Goal: Book appointment/travel/reservation

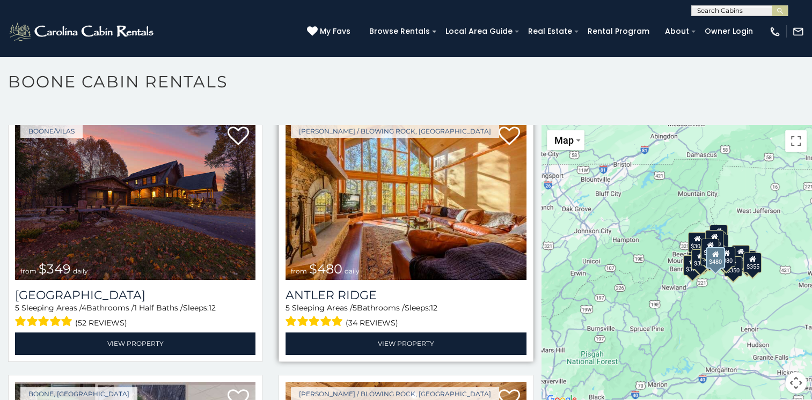
scroll to position [54, 0]
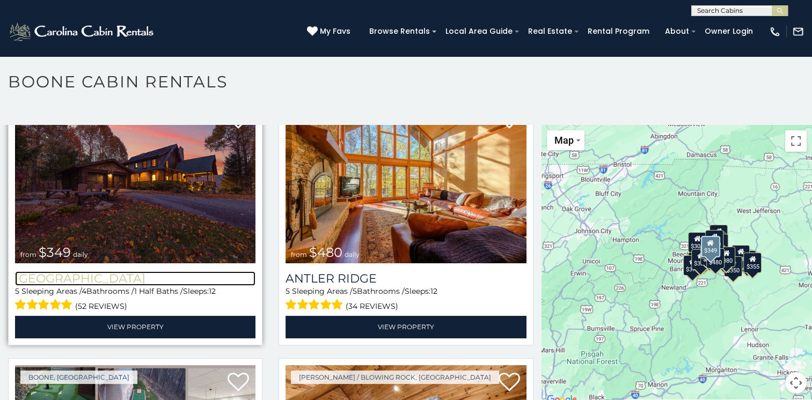
click at [99, 276] on h3 "[GEOGRAPHIC_DATA]" at bounding box center [135, 278] width 240 height 14
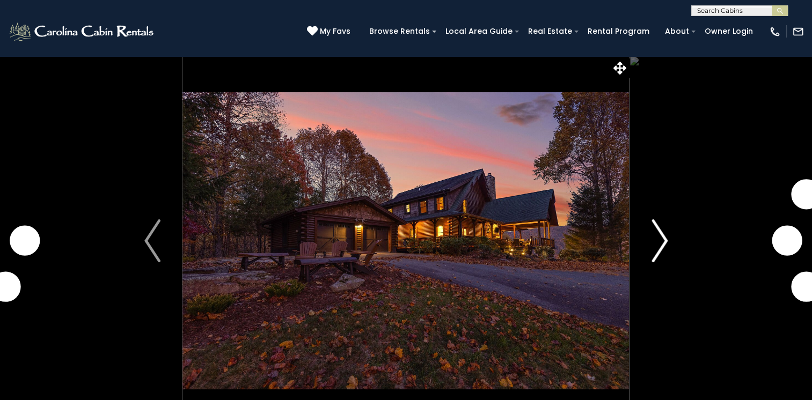
click at [662, 238] on img "Next" at bounding box center [659, 240] width 16 height 43
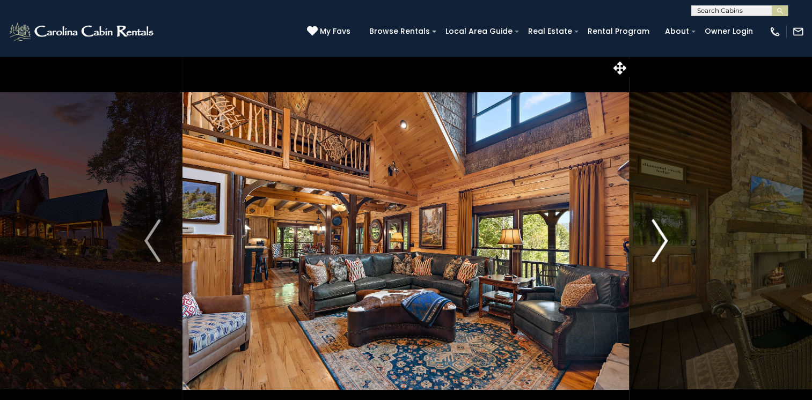
click at [654, 239] on img "Next" at bounding box center [659, 240] width 16 height 43
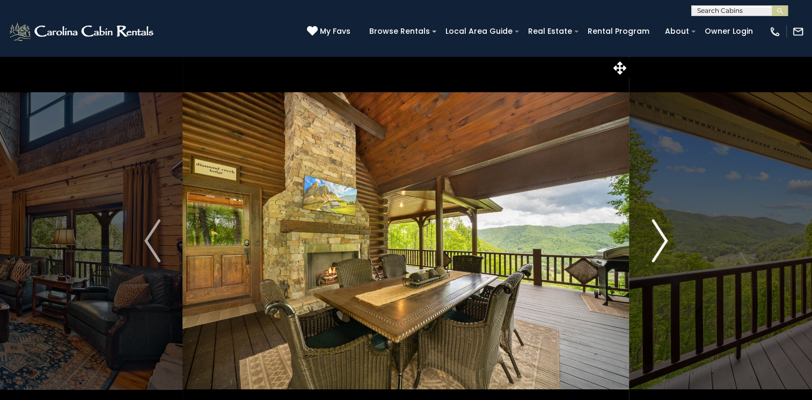
click at [654, 239] on img "Next" at bounding box center [659, 240] width 16 height 43
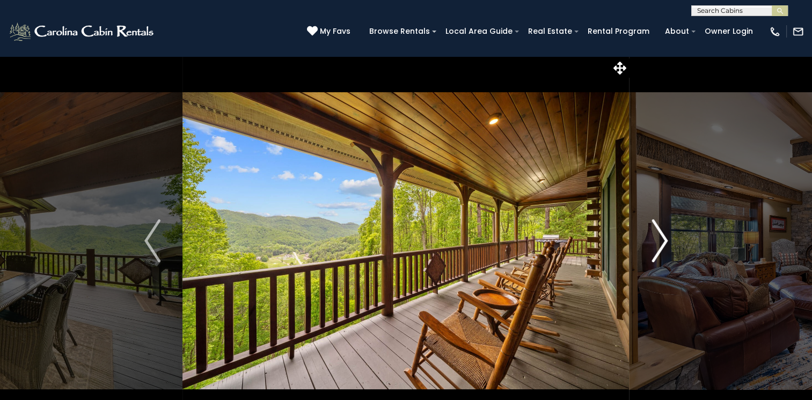
click at [654, 239] on img "Next" at bounding box center [659, 240] width 16 height 43
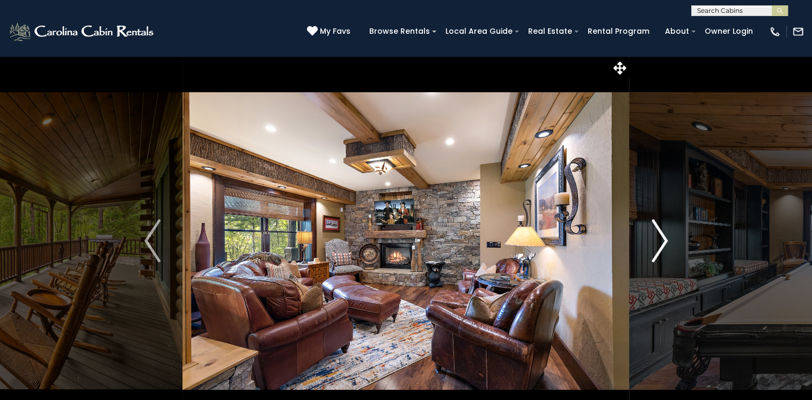
click at [654, 238] on img "Next" at bounding box center [659, 240] width 16 height 43
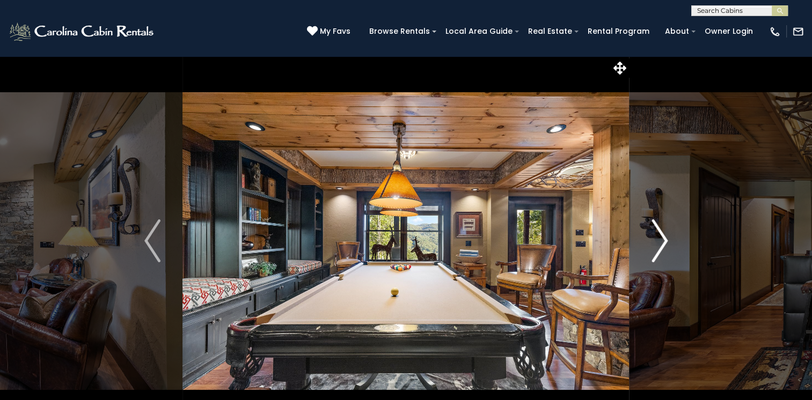
click at [654, 238] on img "Next" at bounding box center [659, 240] width 16 height 43
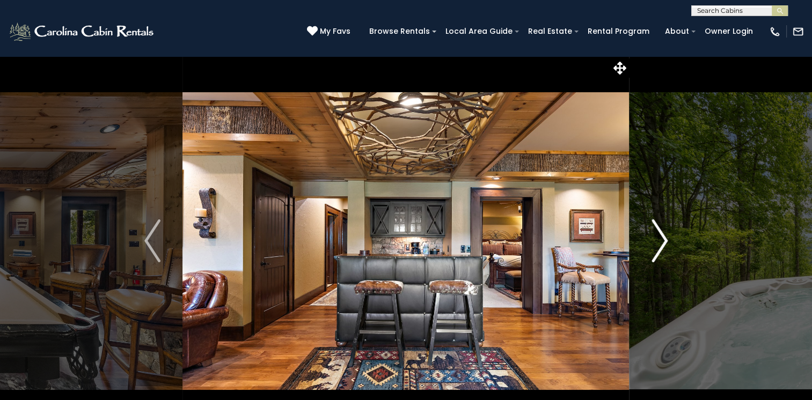
click at [654, 238] on img "Next" at bounding box center [659, 240] width 16 height 43
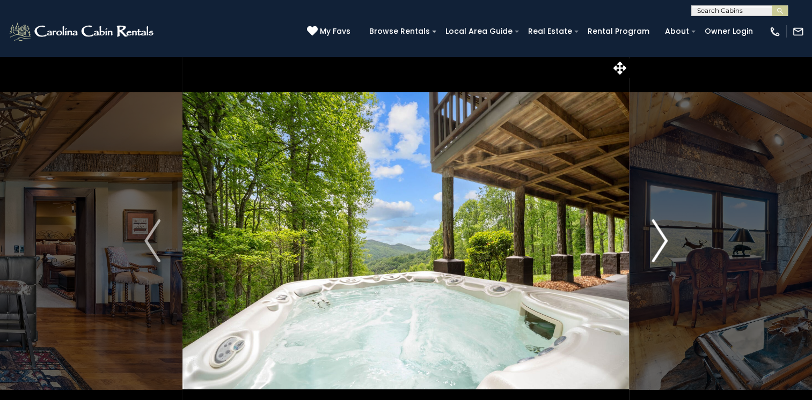
click at [652, 238] on img "Next" at bounding box center [659, 240] width 16 height 43
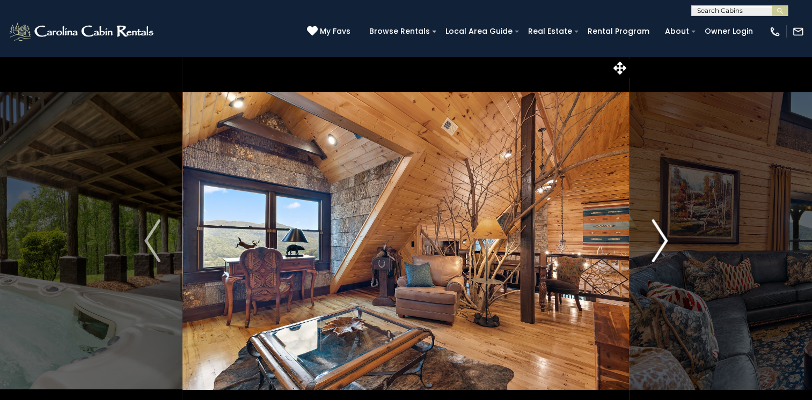
click at [652, 238] on img "Next" at bounding box center [659, 240] width 16 height 43
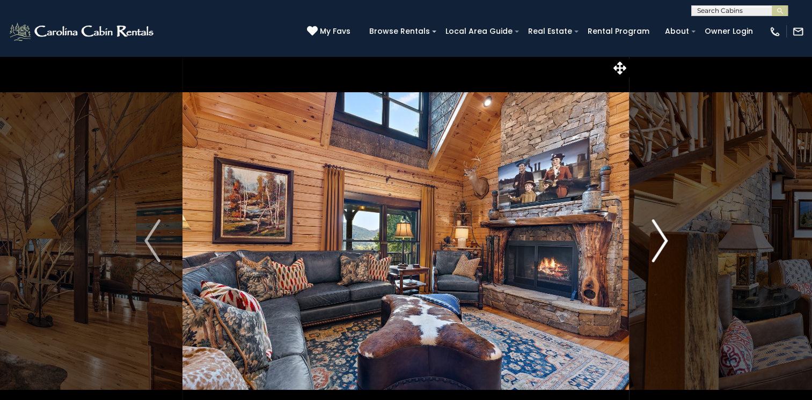
click at [652, 238] on img "Next" at bounding box center [659, 240] width 16 height 43
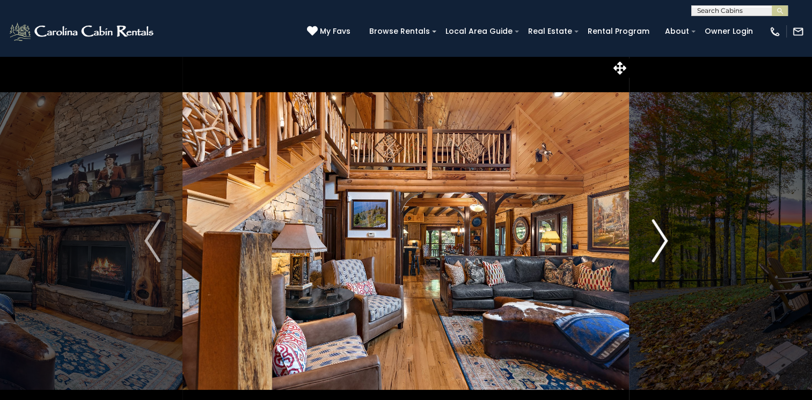
click at [652, 238] on img "Next" at bounding box center [659, 240] width 16 height 43
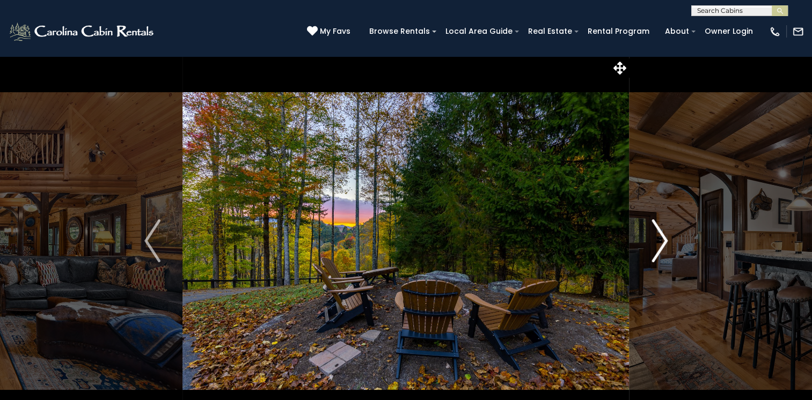
click at [652, 238] on img "Next" at bounding box center [659, 240] width 16 height 43
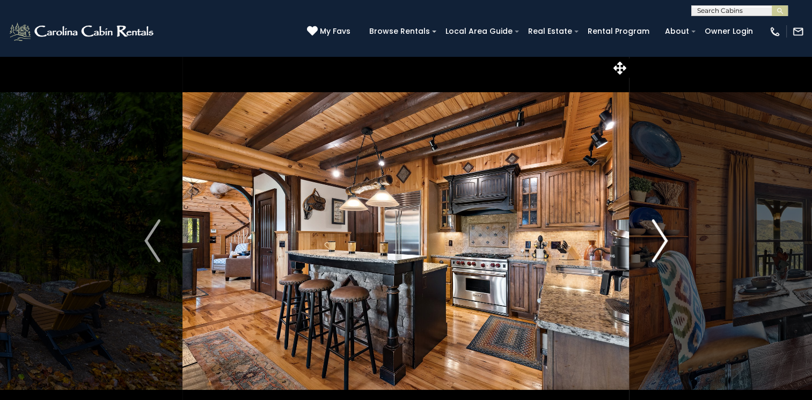
click at [651, 238] on img "Next" at bounding box center [659, 240] width 16 height 43
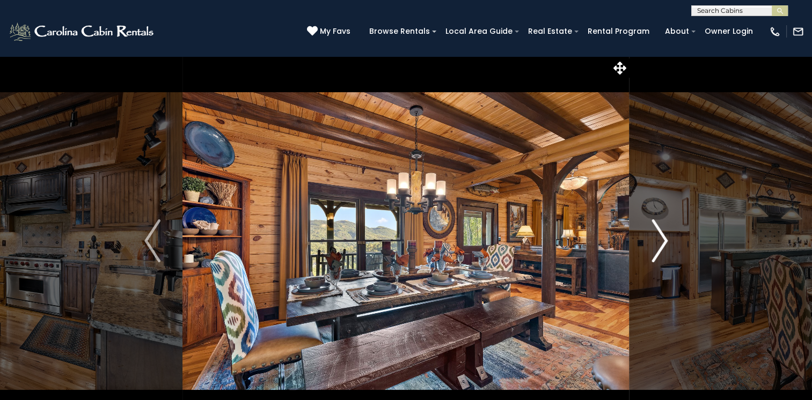
click at [651, 238] on img "Next" at bounding box center [659, 240] width 16 height 43
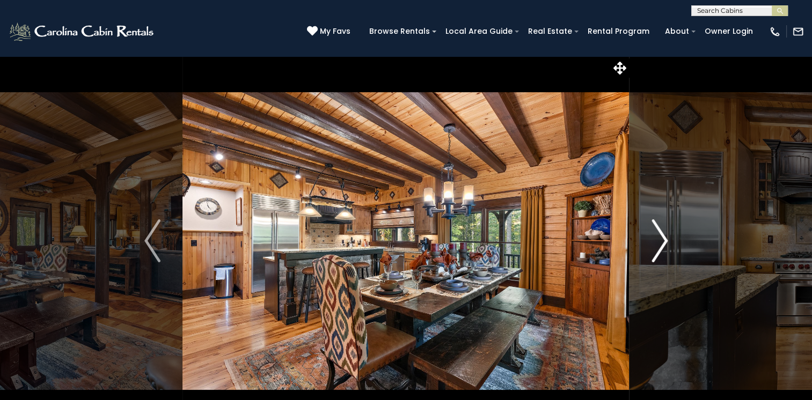
click at [651, 238] on img "Next" at bounding box center [659, 240] width 16 height 43
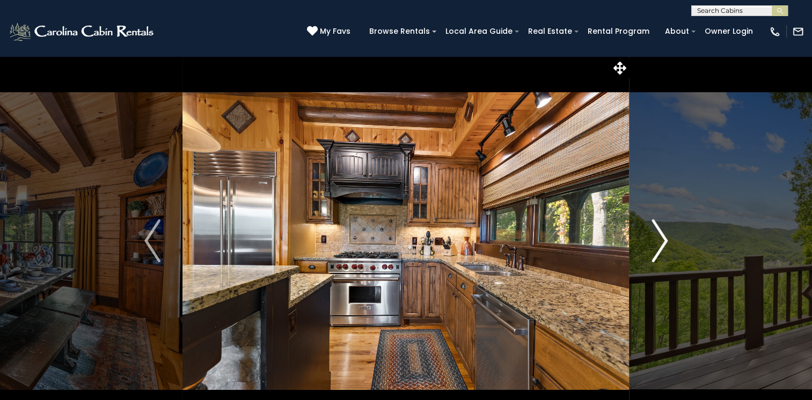
click at [651, 239] on img "Next" at bounding box center [659, 240] width 16 height 43
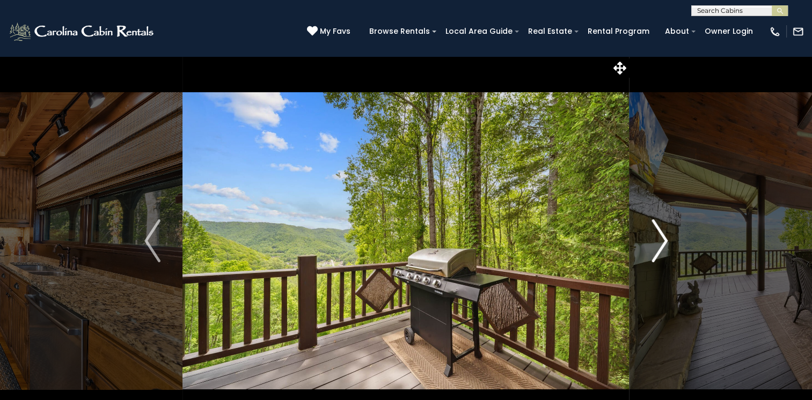
click at [650, 239] on button "Next" at bounding box center [659, 241] width 60 height 370
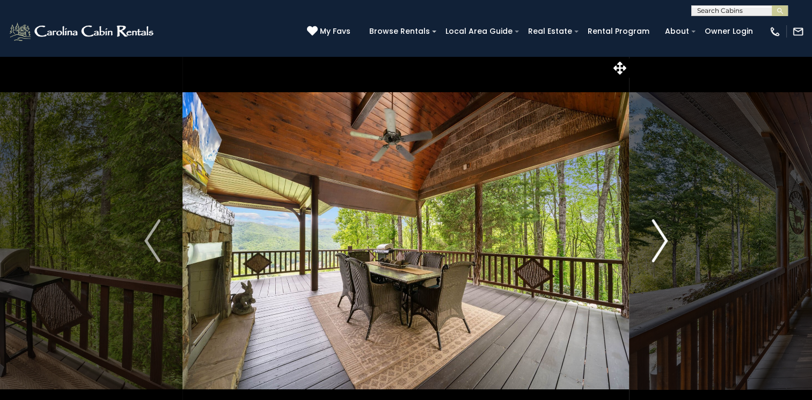
click at [650, 239] on button "Next" at bounding box center [659, 241] width 60 height 370
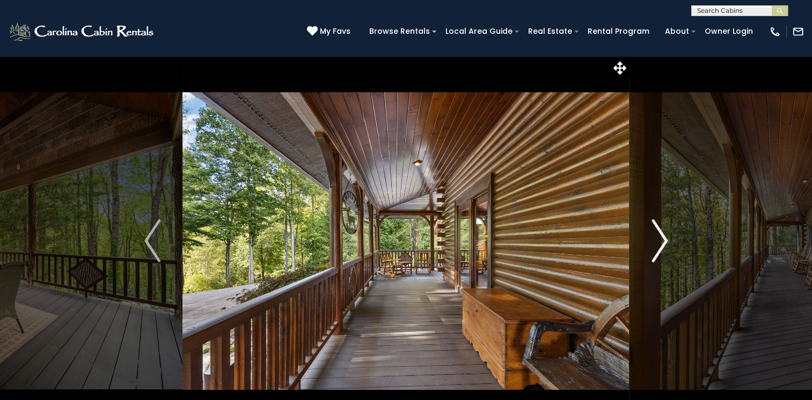
click at [650, 239] on button "Next" at bounding box center [659, 241] width 60 height 370
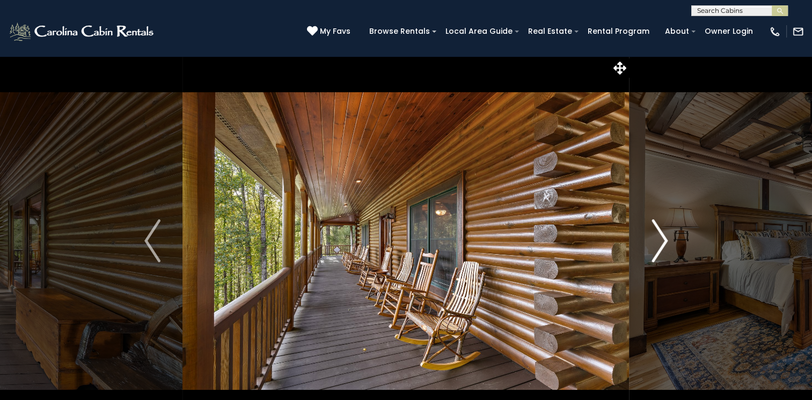
click at [650, 239] on button "Next" at bounding box center [659, 241] width 60 height 370
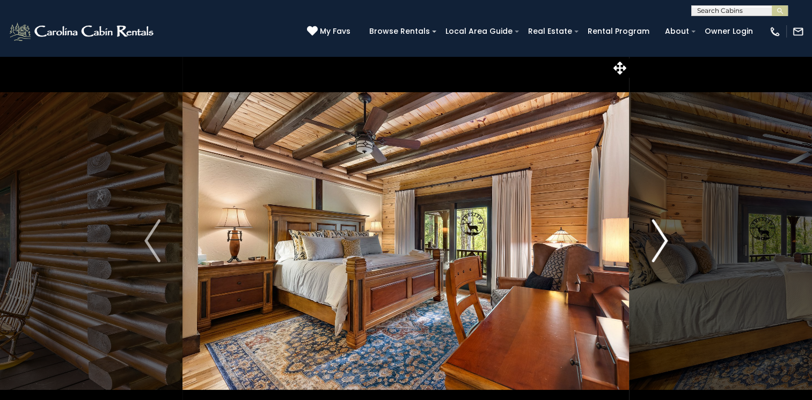
click at [650, 239] on button "Next" at bounding box center [659, 241] width 60 height 370
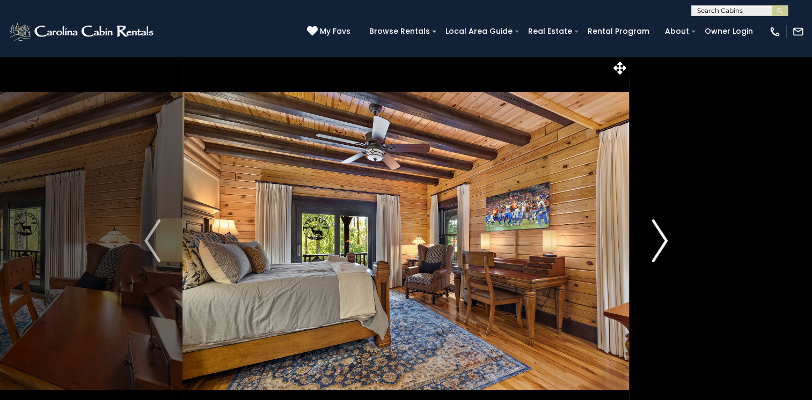
click at [650, 239] on button "Next" at bounding box center [659, 241] width 60 height 370
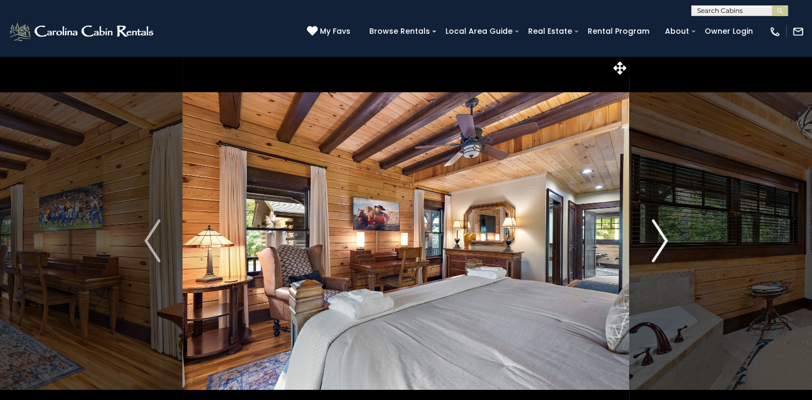
click at [650, 239] on button "Next" at bounding box center [659, 241] width 60 height 370
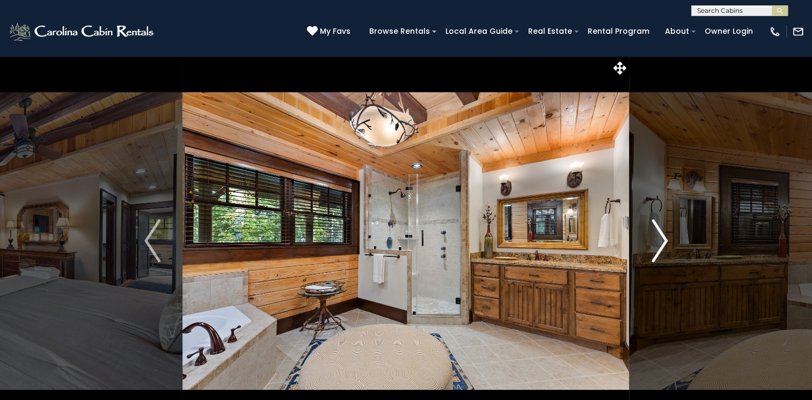
click at [650, 239] on button "Next" at bounding box center [659, 241] width 60 height 370
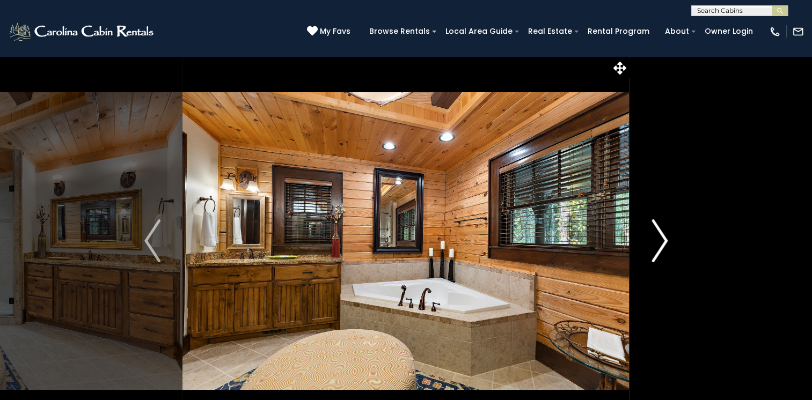
click at [650, 239] on button "Next" at bounding box center [659, 241] width 60 height 370
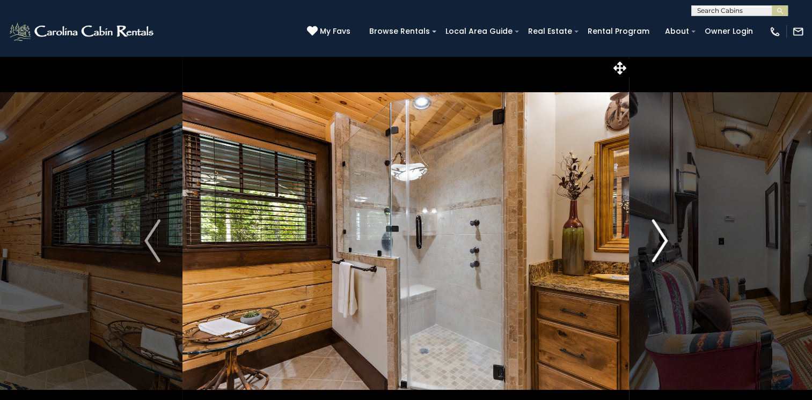
click at [648, 240] on button "Next" at bounding box center [659, 241] width 60 height 370
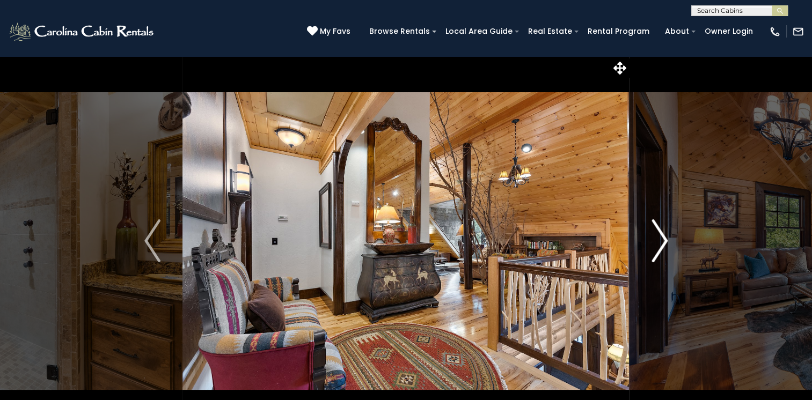
click at [649, 242] on button "Next" at bounding box center [659, 241] width 60 height 370
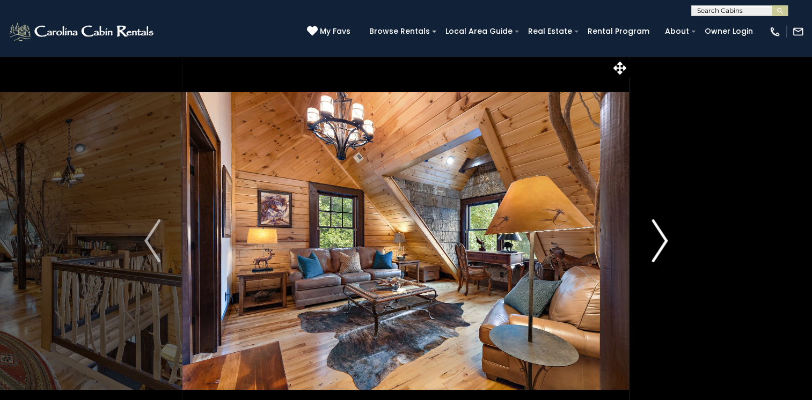
click at [649, 242] on button "Next" at bounding box center [659, 241] width 60 height 370
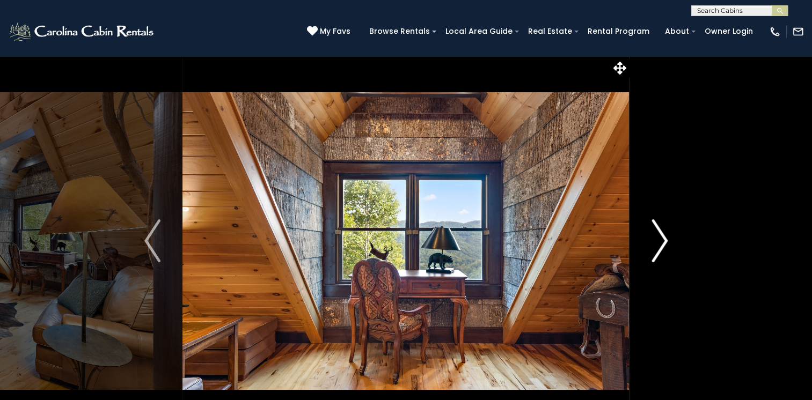
click at [648, 244] on button "Next" at bounding box center [659, 241] width 60 height 370
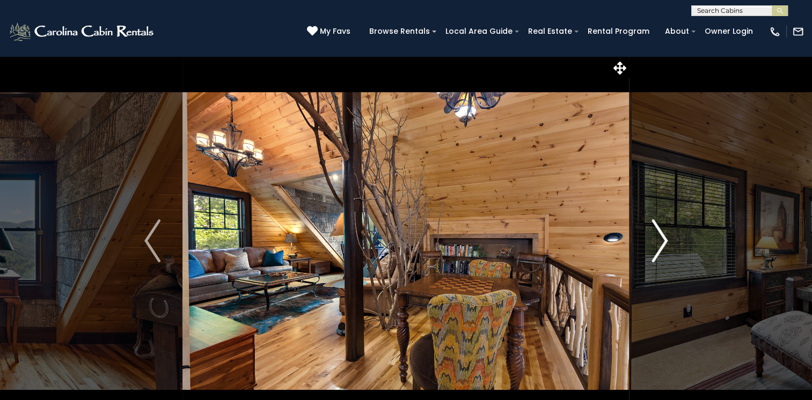
click at [652, 243] on img "Next" at bounding box center [659, 240] width 16 height 43
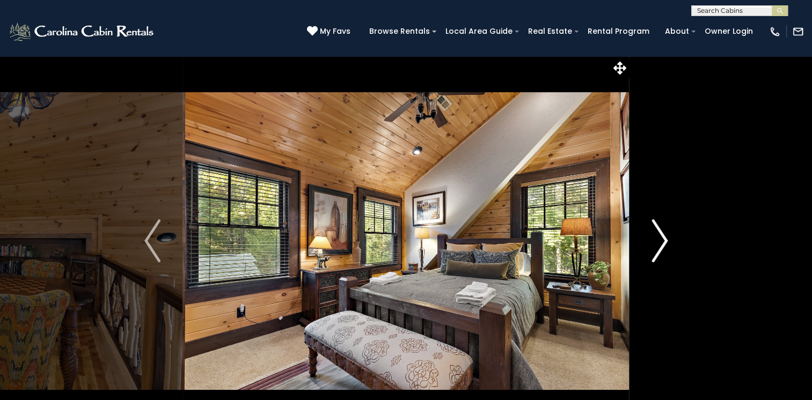
click at [652, 244] on img "Next" at bounding box center [659, 240] width 16 height 43
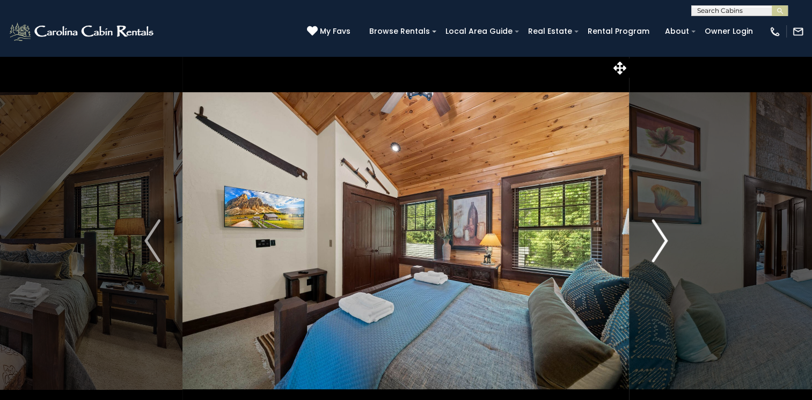
click at [652, 244] on img "Next" at bounding box center [659, 240] width 16 height 43
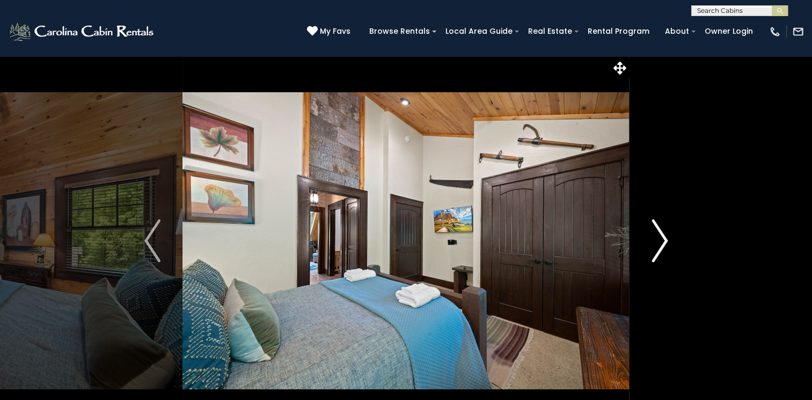
click at [652, 244] on img "Next" at bounding box center [659, 240] width 16 height 43
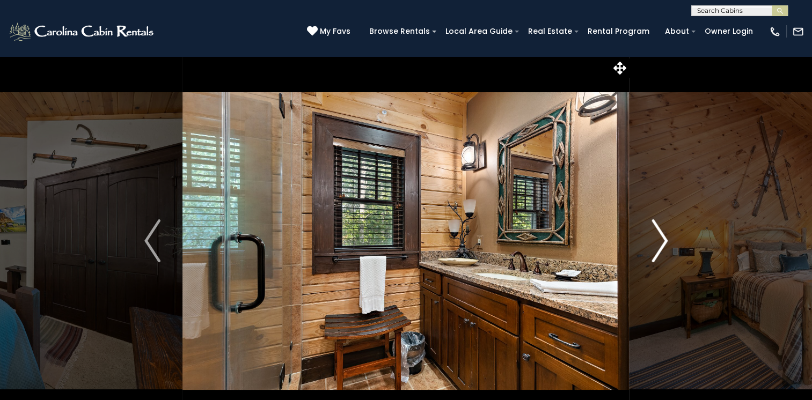
click at [652, 244] on img "Next" at bounding box center [659, 240] width 16 height 43
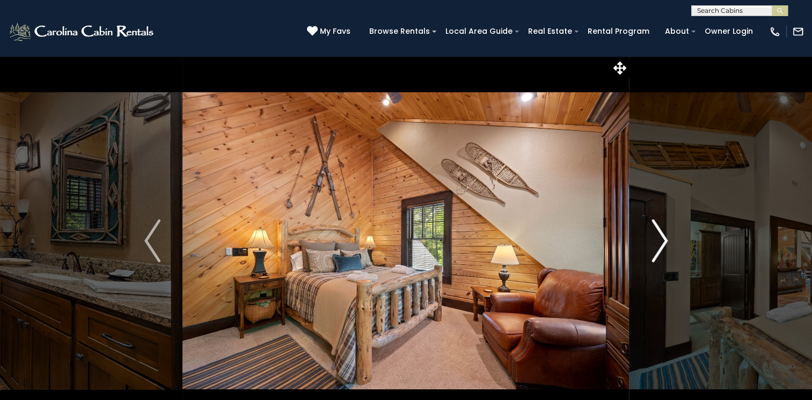
click at [652, 244] on img "Next" at bounding box center [659, 240] width 16 height 43
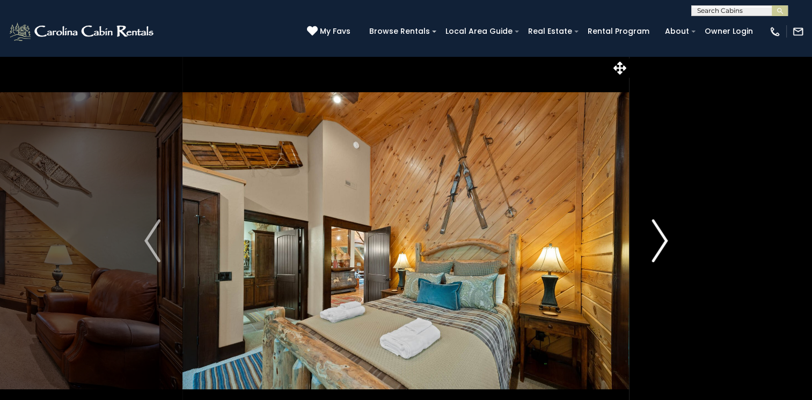
click at [651, 245] on img "Next" at bounding box center [659, 240] width 16 height 43
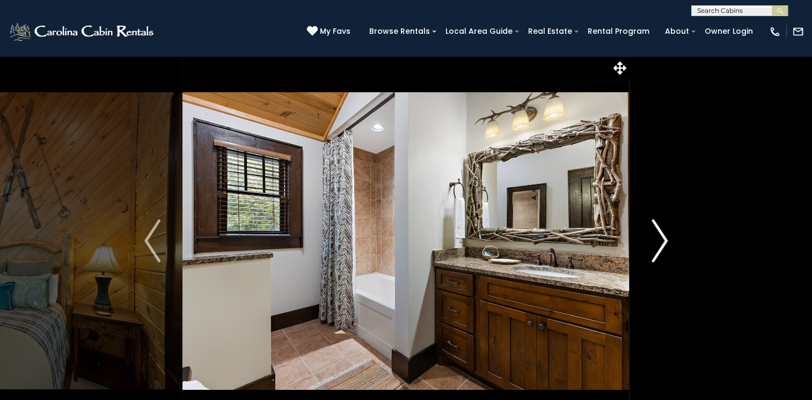
click at [651, 245] on img "Next" at bounding box center [659, 240] width 16 height 43
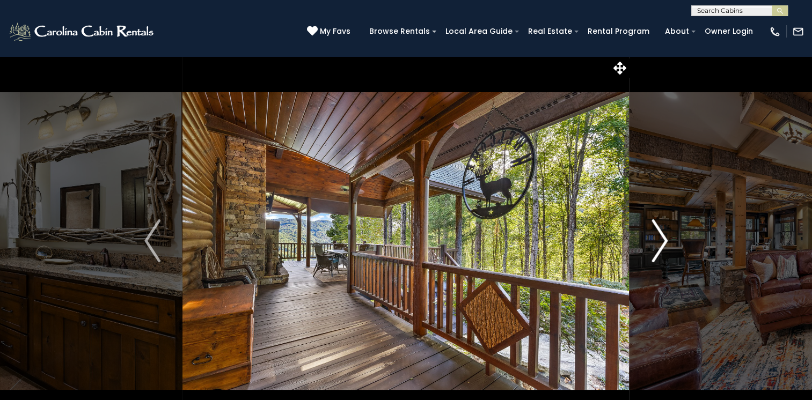
click at [651, 245] on img "Next" at bounding box center [659, 240] width 16 height 43
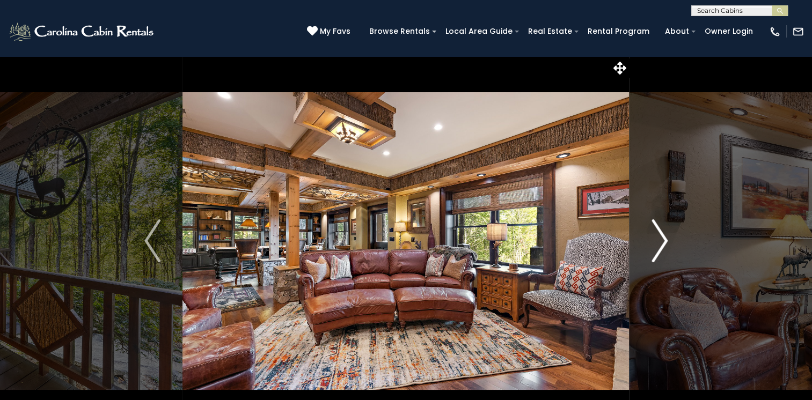
click at [651, 245] on img "Next" at bounding box center [659, 240] width 16 height 43
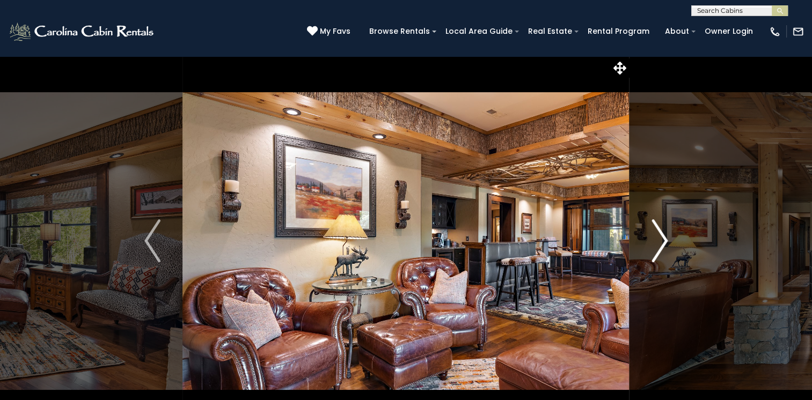
click at [651, 245] on img "Next" at bounding box center [659, 240] width 16 height 43
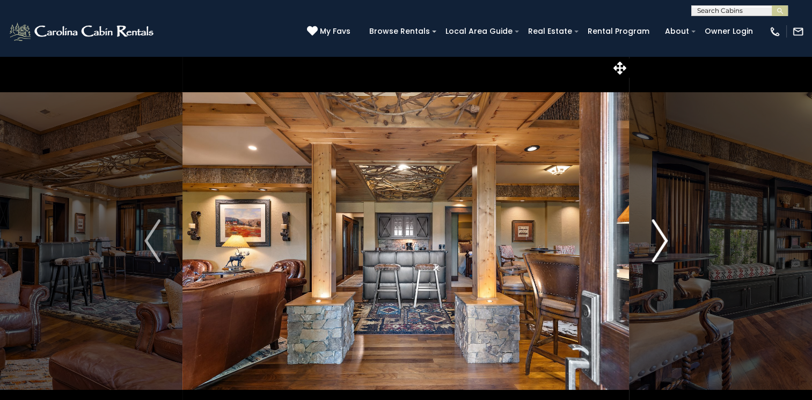
click at [650, 246] on button "Next" at bounding box center [659, 241] width 60 height 370
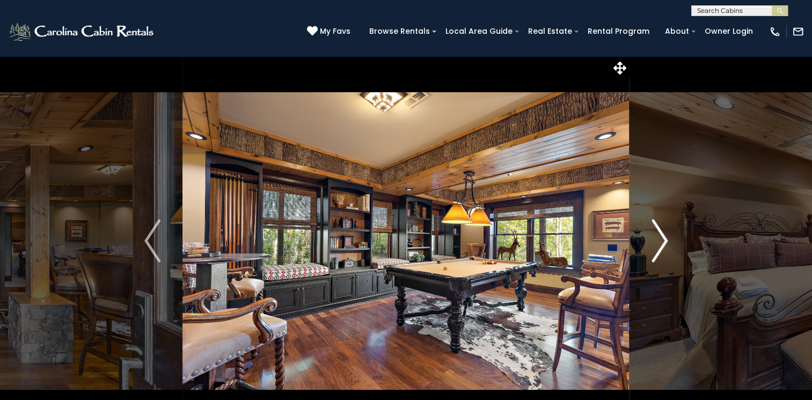
click at [650, 247] on button "Next" at bounding box center [659, 241] width 60 height 370
